Goal: Find specific fact: Find specific fact

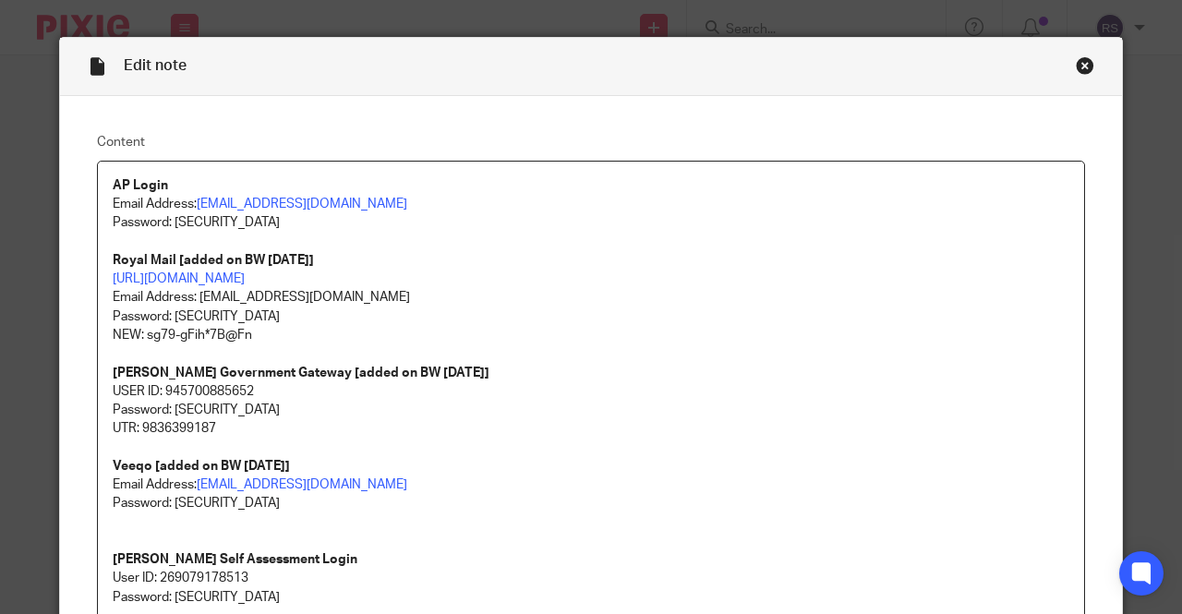
click at [1081, 67] on div "Close this dialog window" at bounding box center [1085, 65] width 18 height 18
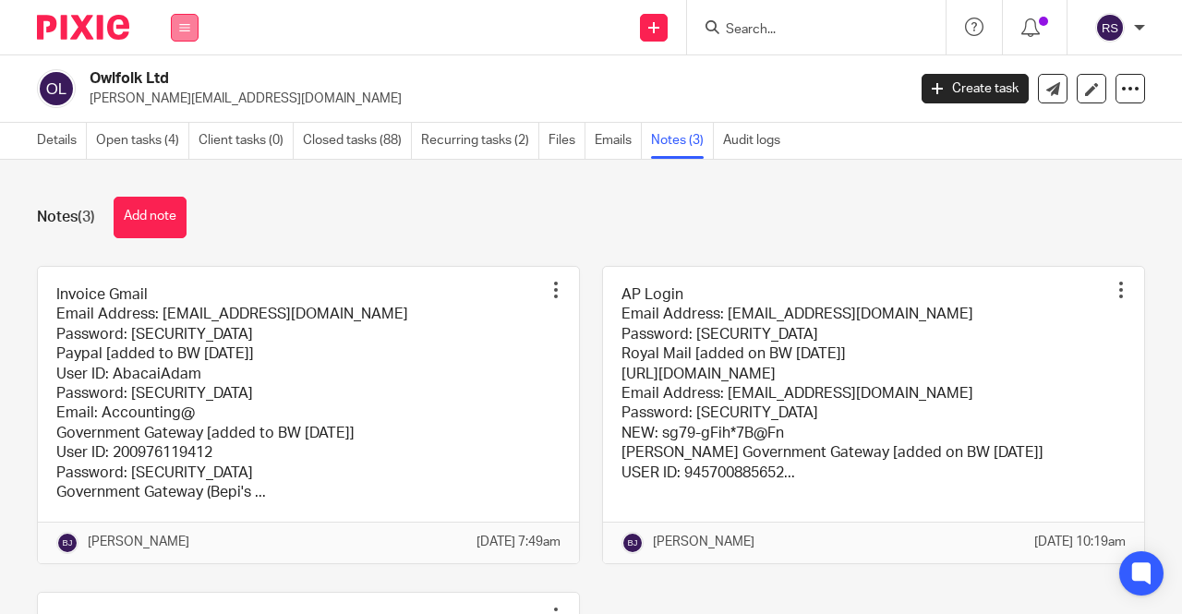
click at [194, 21] on button at bounding box center [185, 28] width 28 height 28
click at [189, 138] on link "Clients" at bounding box center [181, 140] width 42 height 13
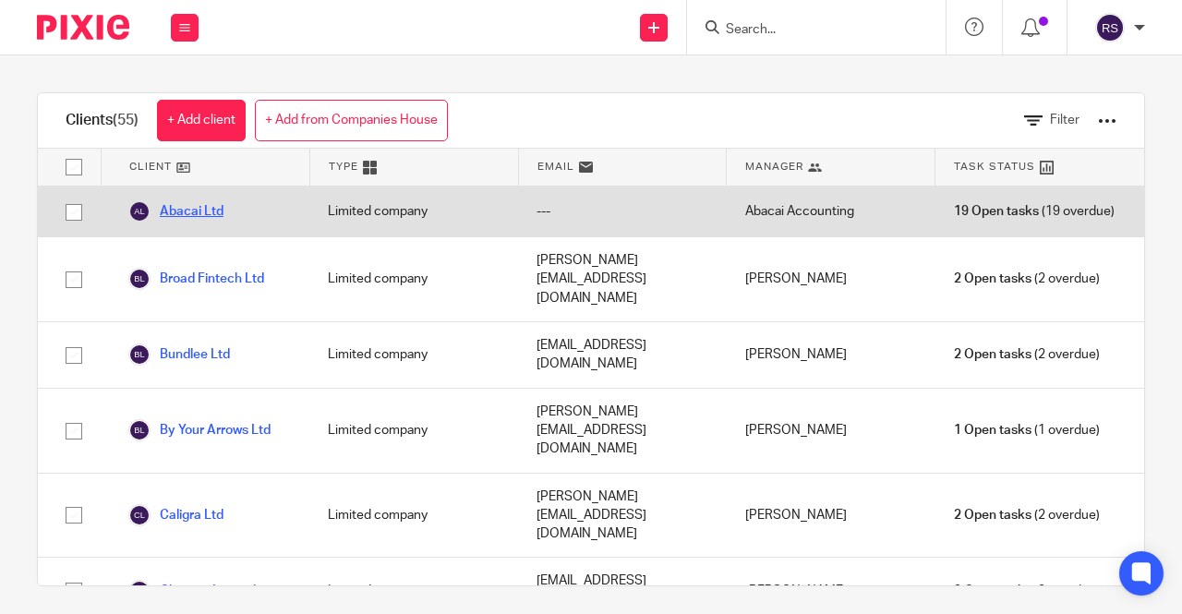
click at [201, 214] on link "Abacai Ltd" at bounding box center [175, 211] width 95 height 22
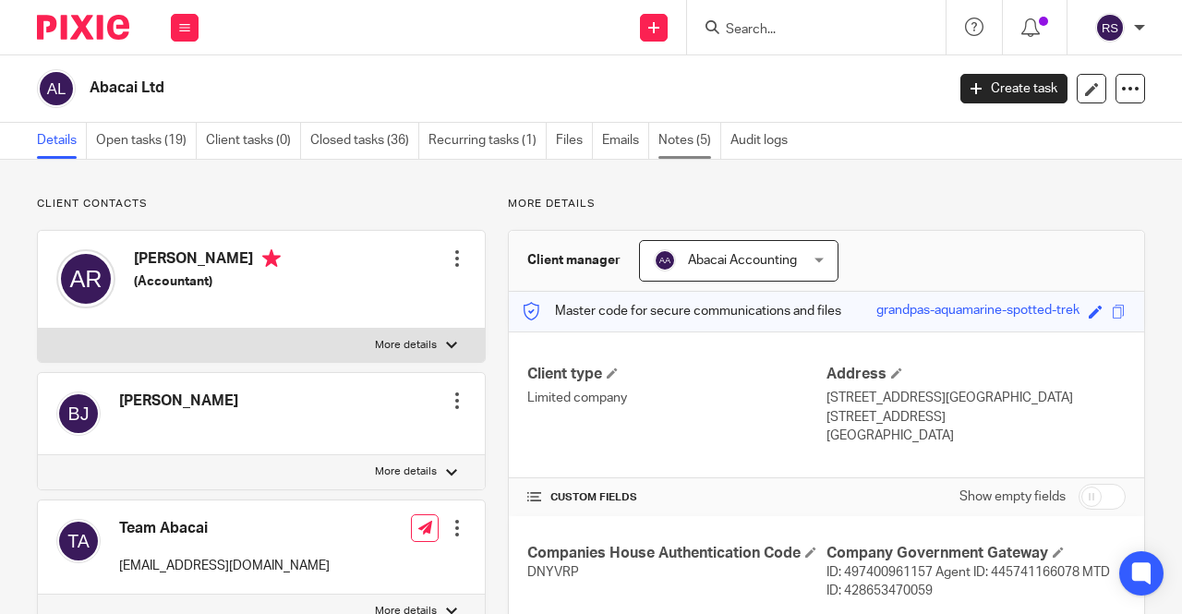
click at [678, 138] on link "Notes (5)" at bounding box center [690, 141] width 63 height 36
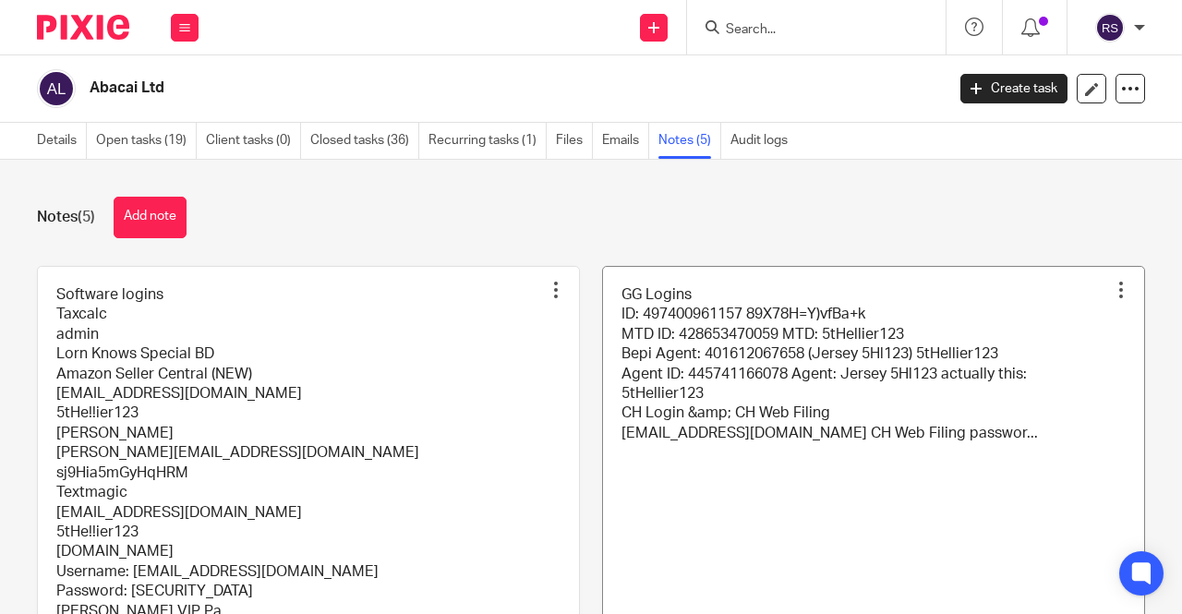
click at [813, 518] on link at bounding box center [873, 474] width 541 height 415
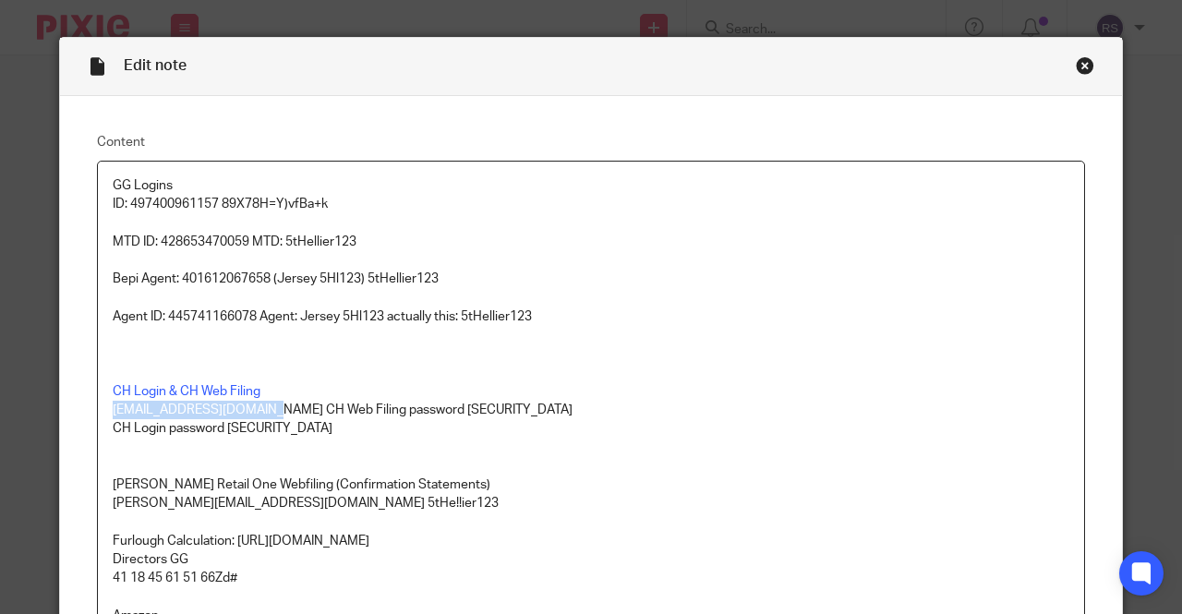
drag, startPoint x: 253, startPoint y: 411, endPoint x: 106, endPoint y: 411, distance: 146.9
click at [113, 411] on p "accounting@abacai.co.uk CH Web Filing password 5tHe!!ier123" at bounding box center [591, 410] width 957 height 18
click at [738, 390] on p "CH Login & CH Web Filing" at bounding box center [591, 391] width 957 height 18
drag, startPoint x: 254, startPoint y: 411, endPoint x: 93, endPoint y: 416, distance: 160.8
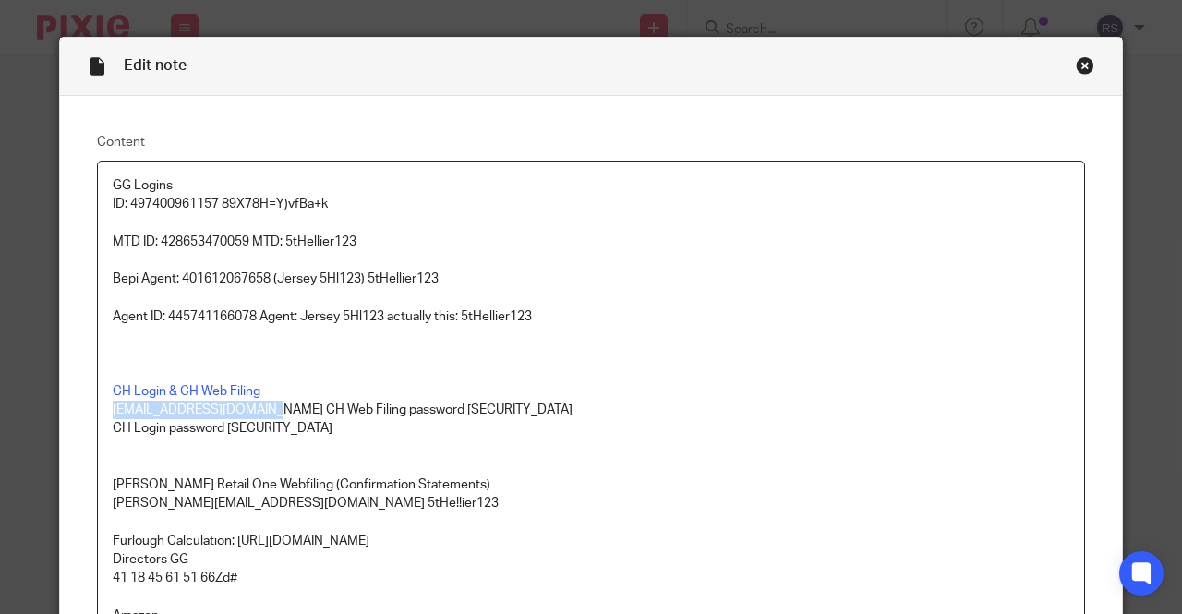
copy p "accounting@abacai.co.uk"
drag, startPoint x: 472, startPoint y: 408, endPoint x: 403, endPoint y: 413, distance: 69.4
click at [403, 413] on p "accounting@abacai.co.uk CH Web Filing password 5tHe!!ier123" at bounding box center [591, 410] width 957 height 18
copy p "5tHe!!ier123"
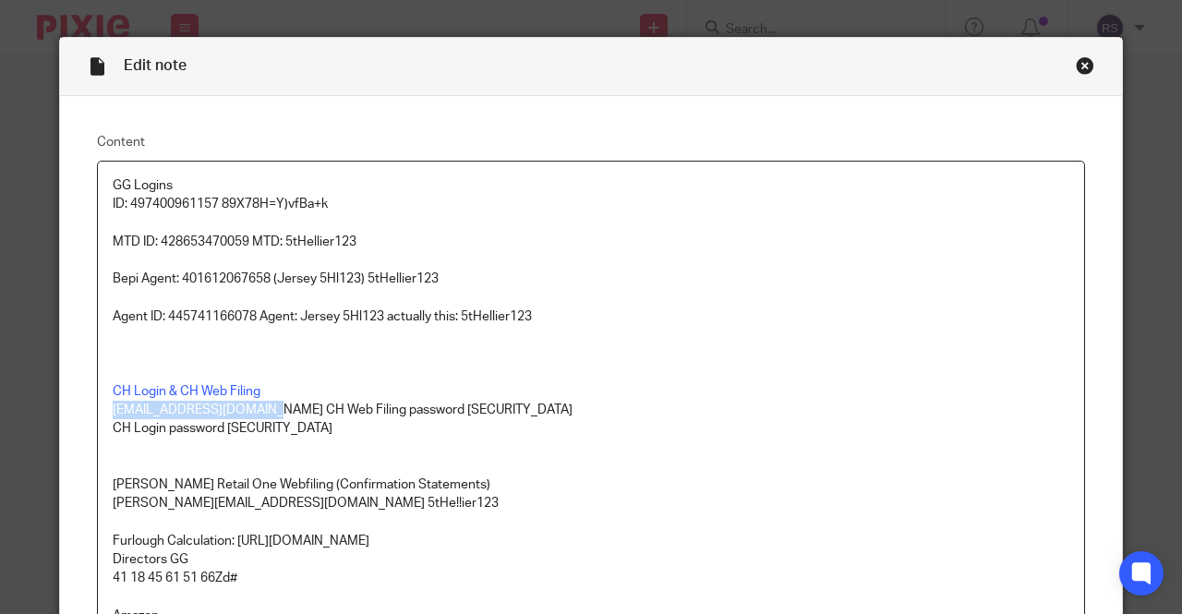
drag, startPoint x: 253, startPoint y: 408, endPoint x: 107, endPoint y: 413, distance: 146.0
click at [113, 413] on p "accounting@abacai.co.uk CH Web Filing password 5tHe!!ier123" at bounding box center [591, 410] width 957 height 18
copy p "accounting@abacai.co.uk"
drag, startPoint x: 471, startPoint y: 406, endPoint x: 403, endPoint y: 409, distance: 68.4
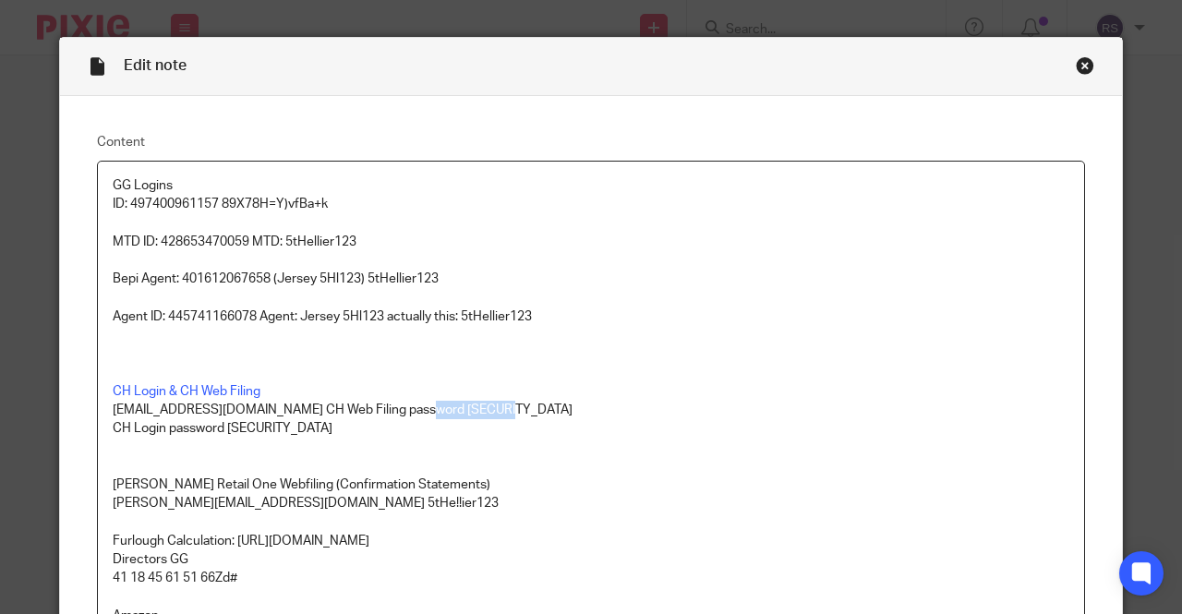
click at [403, 409] on p "accounting@abacai.co.uk CH Web Filing password 5tHe!!ier123" at bounding box center [591, 410] width 957 height 18
copy p "5tHe!!ier123"
